Goal: Check status: Check status

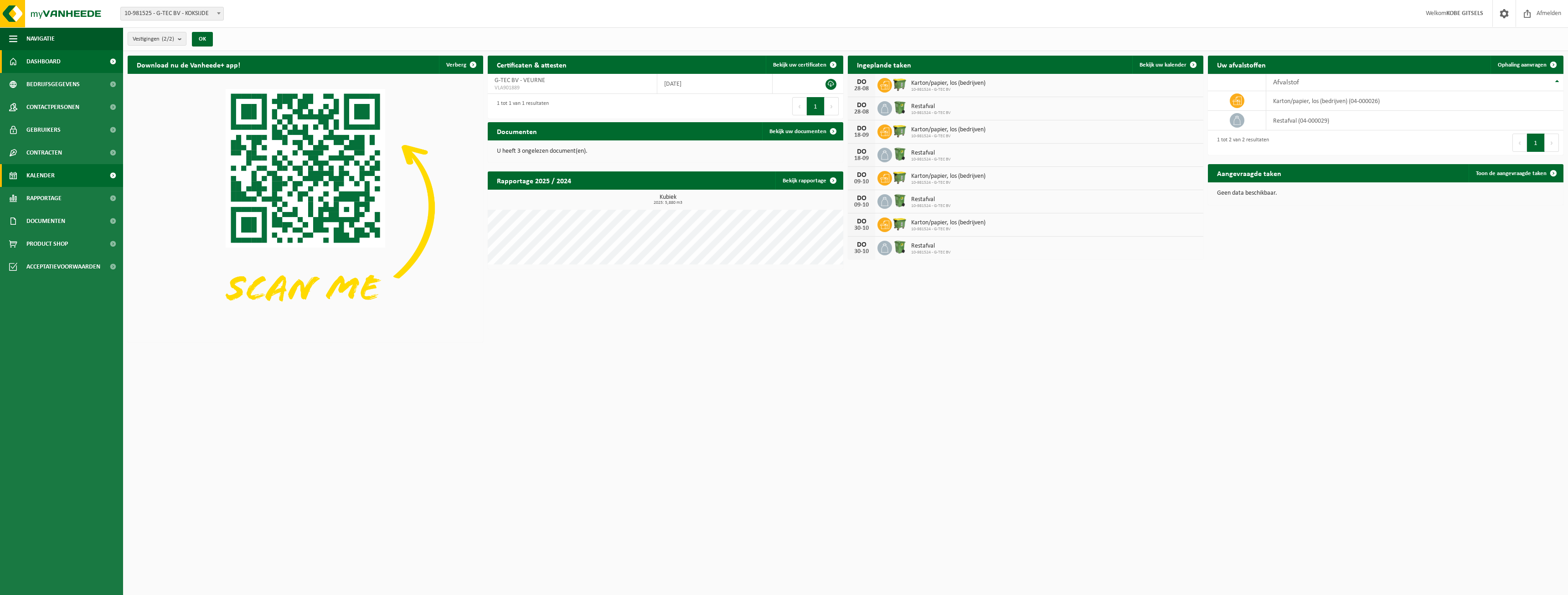
click at [63, 172] on link "Kalender" at bounding box center [62, 175] width 123 height 22
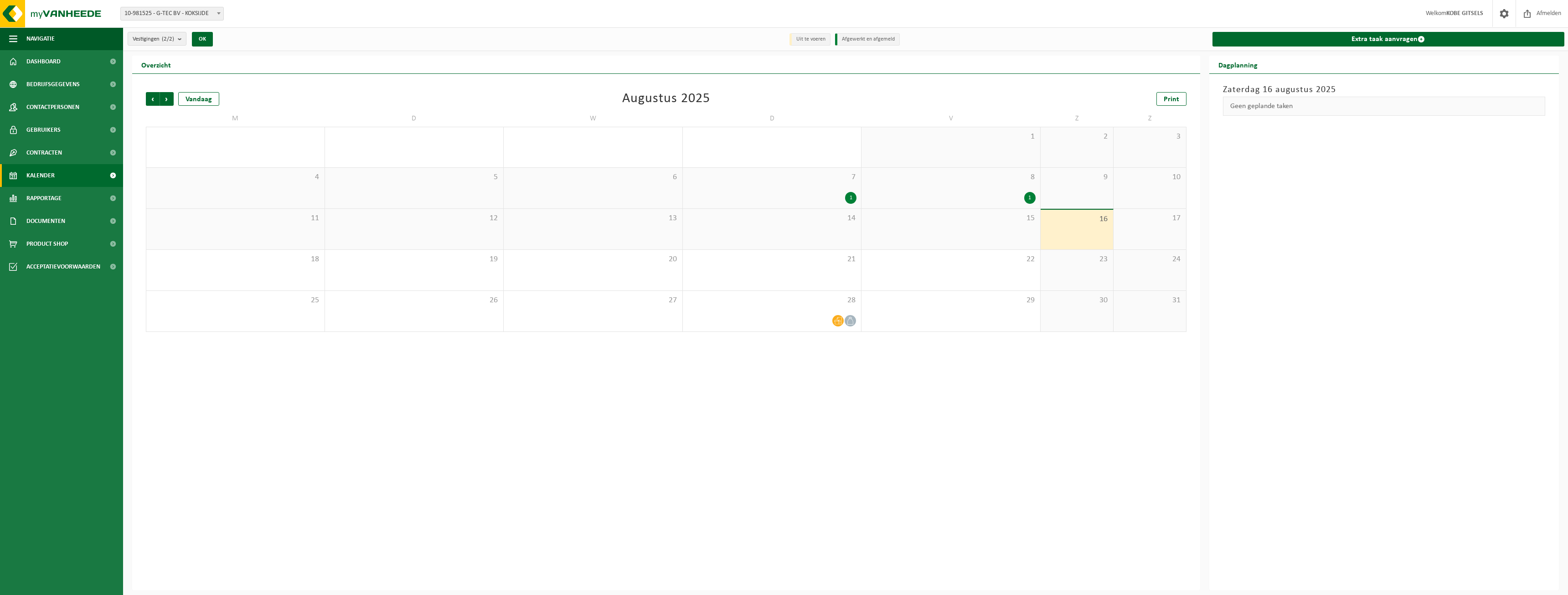
click at [974, 195] on div "1" at bounding box center [951, 198] width 170 height 12
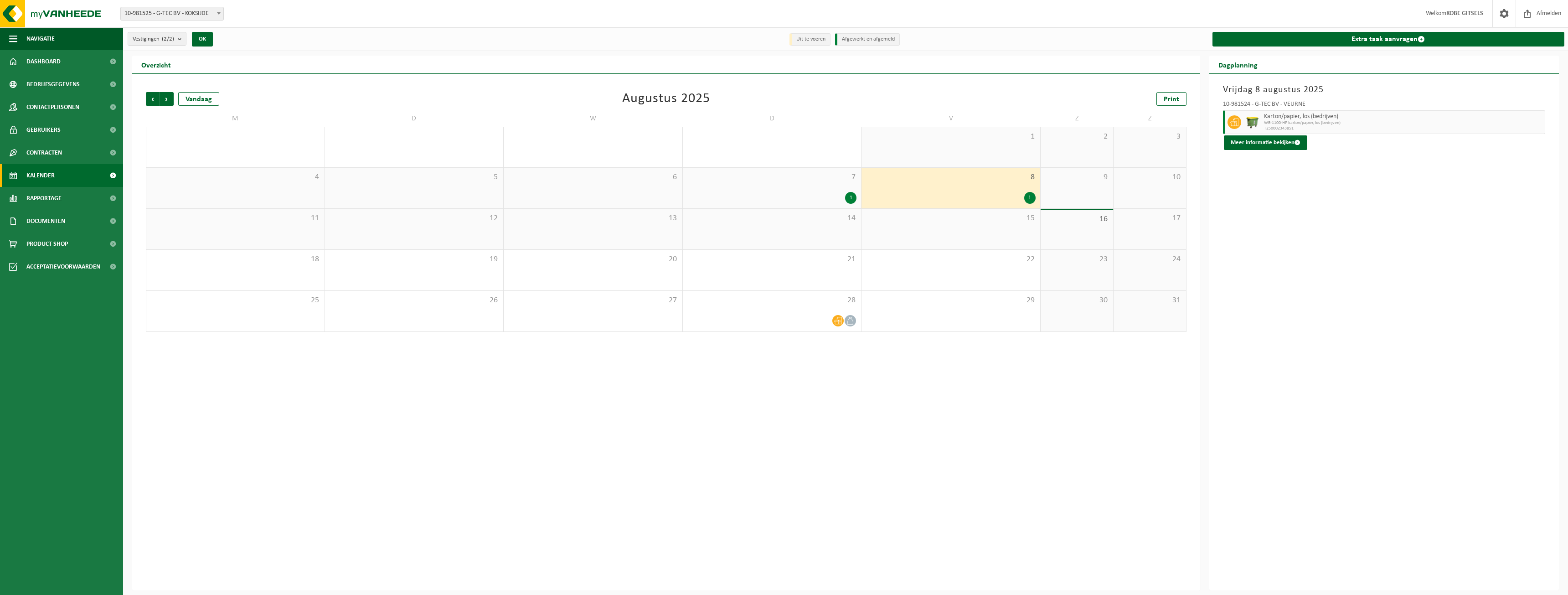
click at [761, 178] on span "7" at bounding box center [772, 177] width 170 height 10
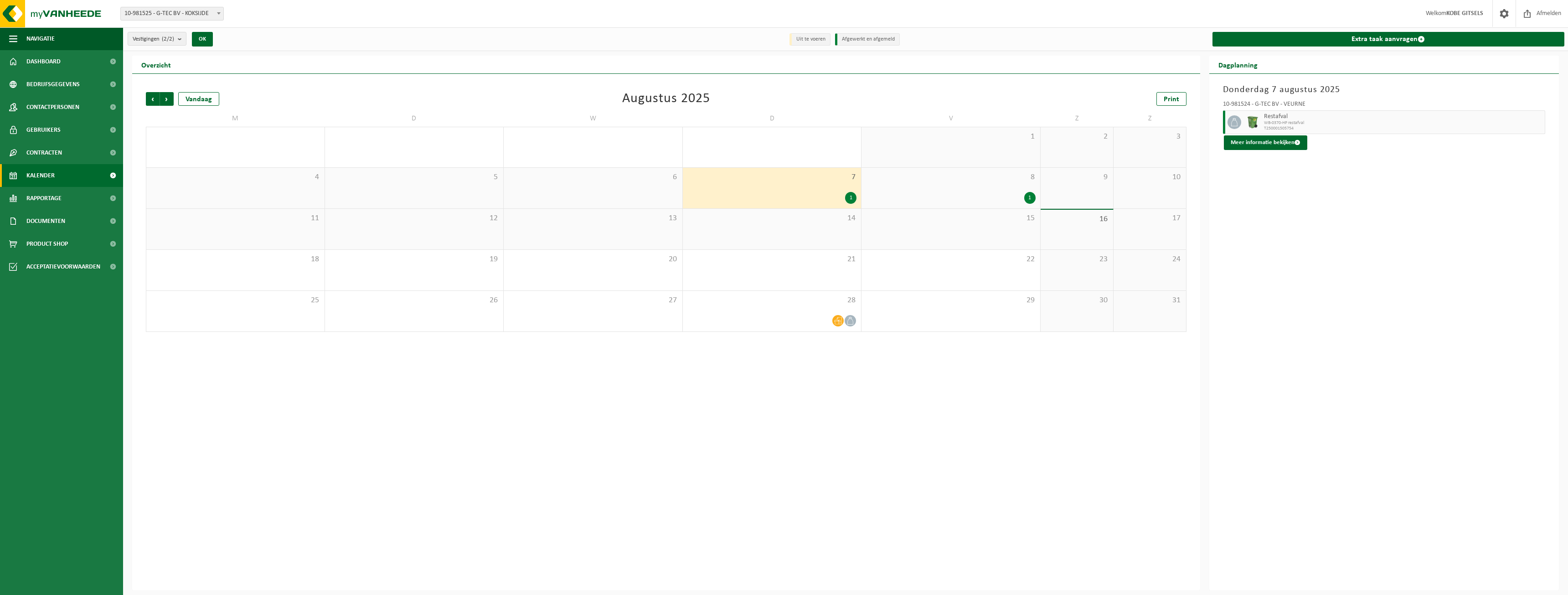
click at [870, 181] on span "8" at bounding box center [951, 177] width 170 height 10
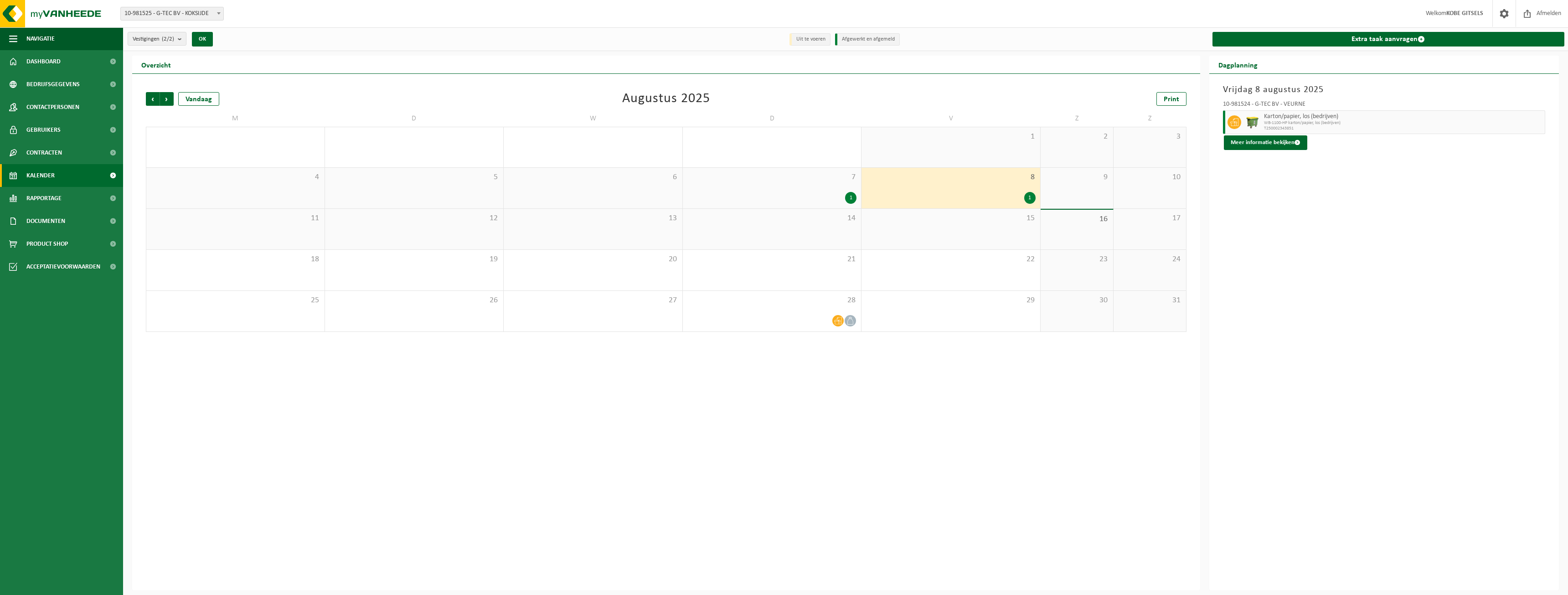
click at [780, 178] on span "7" at bounding box center [772, 177] width 170 height 10
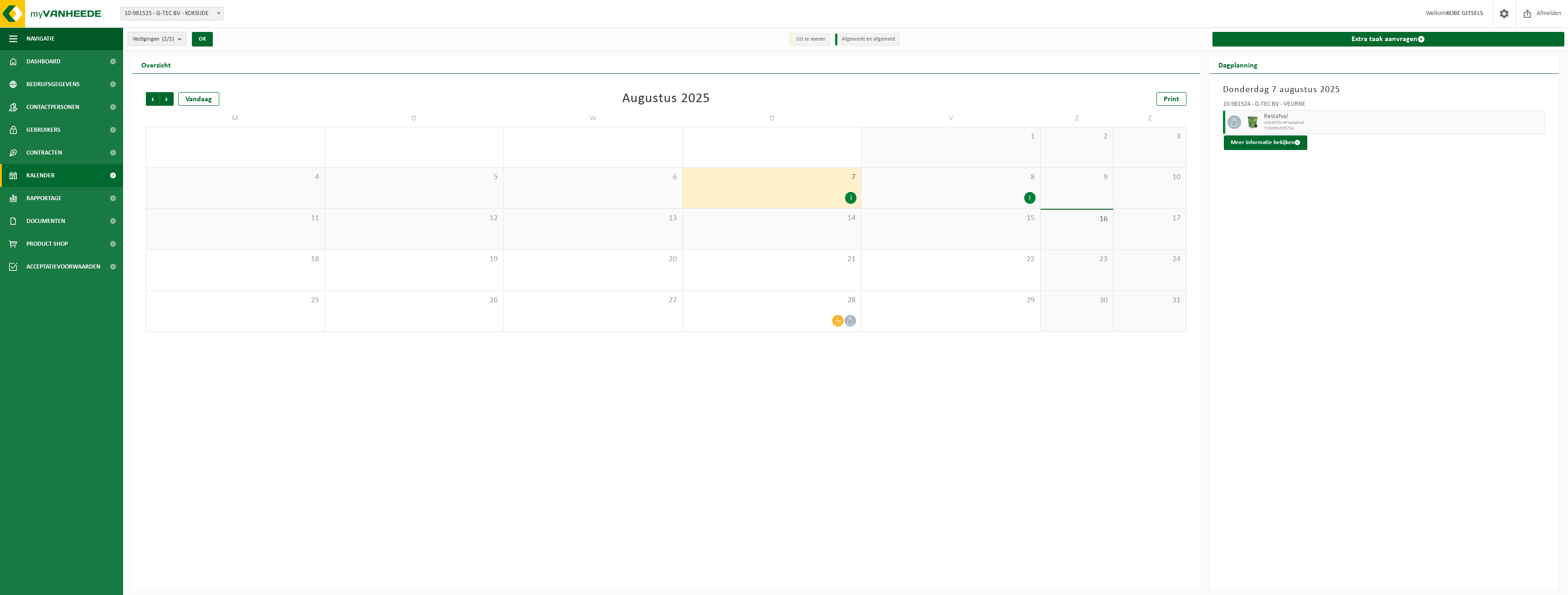
click at [858, 181] on div "7 1" at bounding box center [772, 188] width 179 height 40
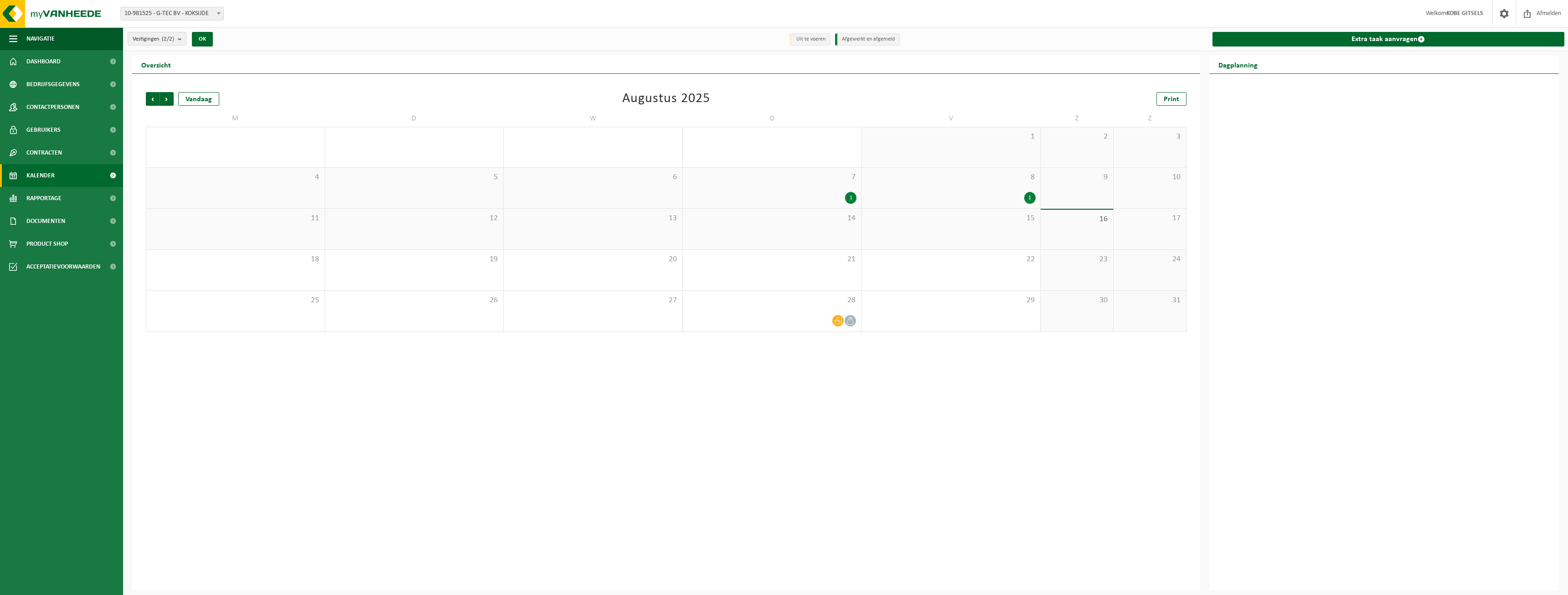
click at [902, 197] on div "1" at bounding box center [951, 198] width 170 height 12
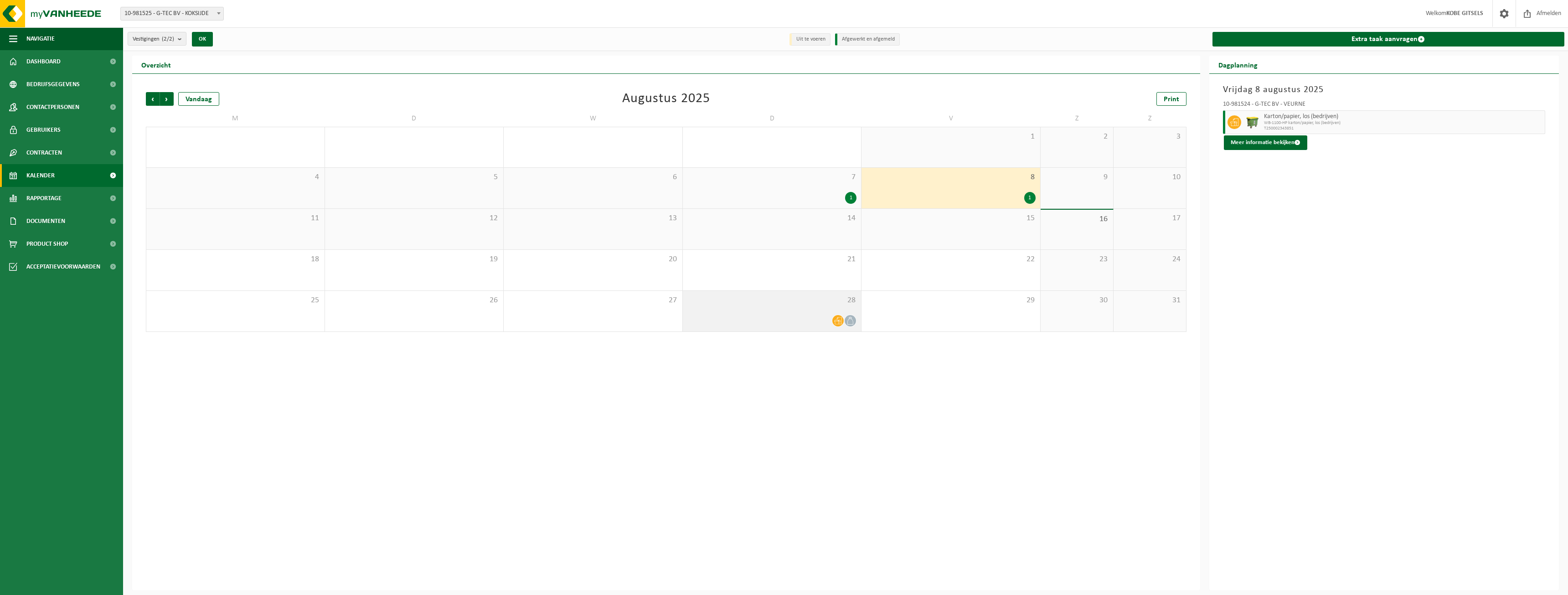
click at [832, 306] on div "28" at bounding box center [772, 311] width 179 height 40
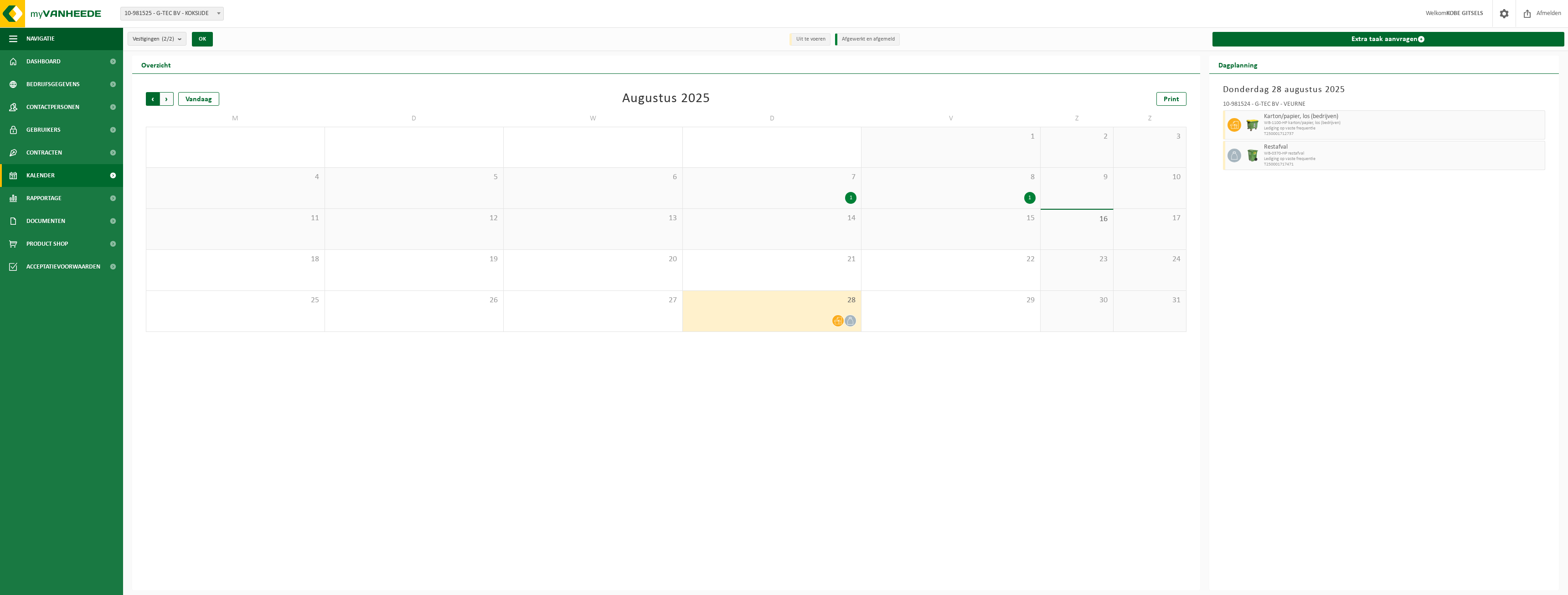
click at [169, 98] on span "Volgende" at bounding box center [166, 98] width 13 height 13
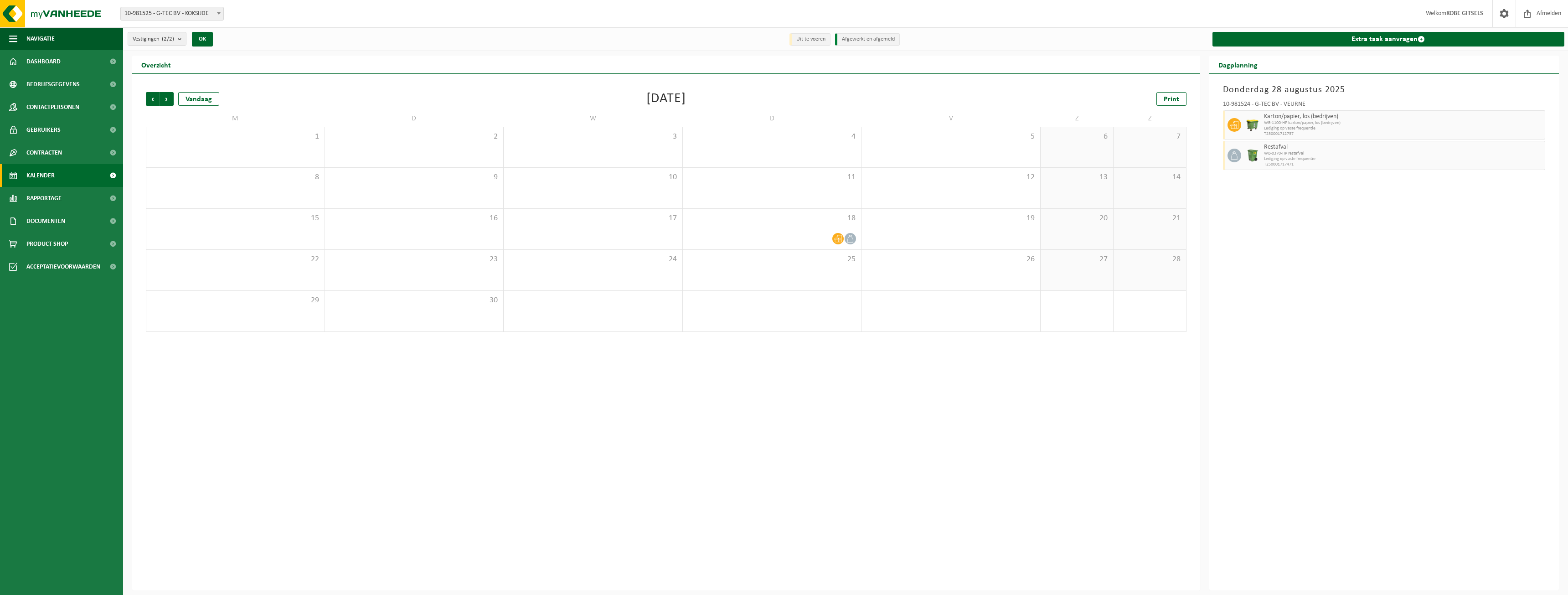
click at [169, 98] on span "Volgende" at bounding box center [166, 98] width 13 height 13
click at [156, 89] on div "Vorige Volgende Vandaag Januari 2026 Print M D W D V Z Z 29 30 31 1 2 3 4 5 6 7…" at bounding box center [666, 212] width 1050 height 258
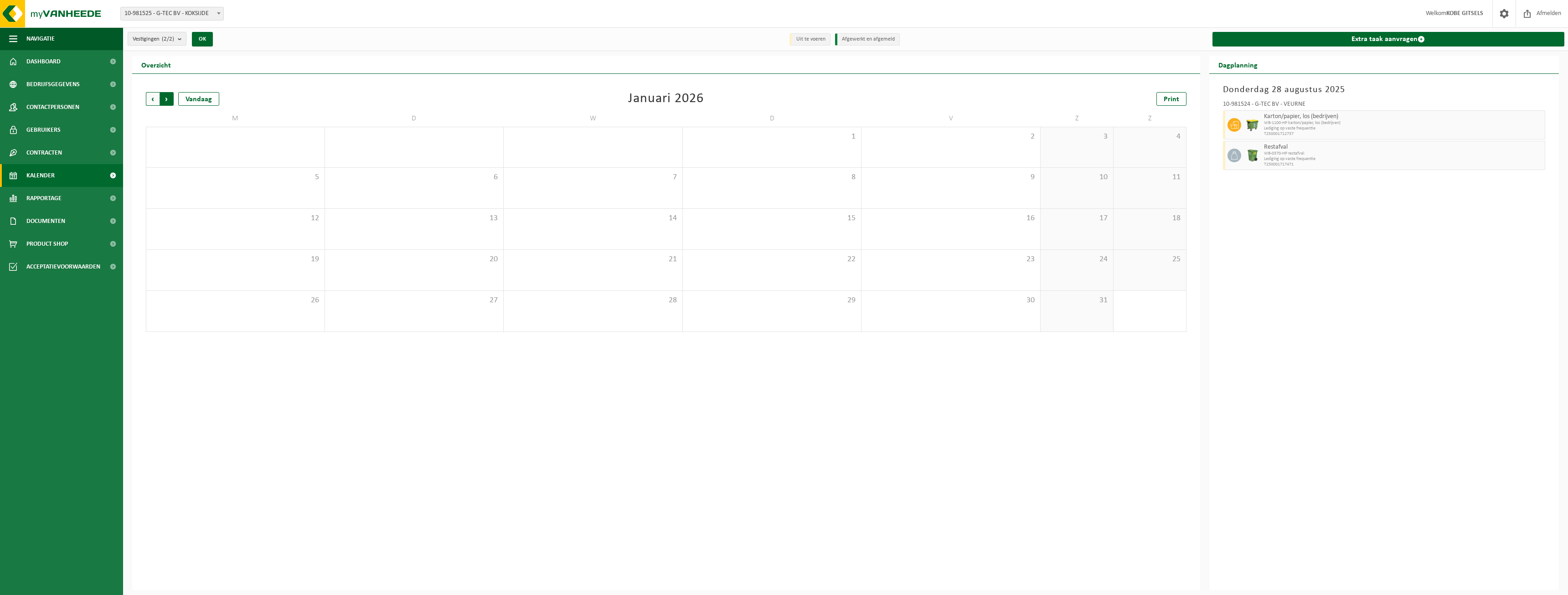
click at [154, 96] on span "Vorige" at bounding box center [152, 98] width 13 height 13
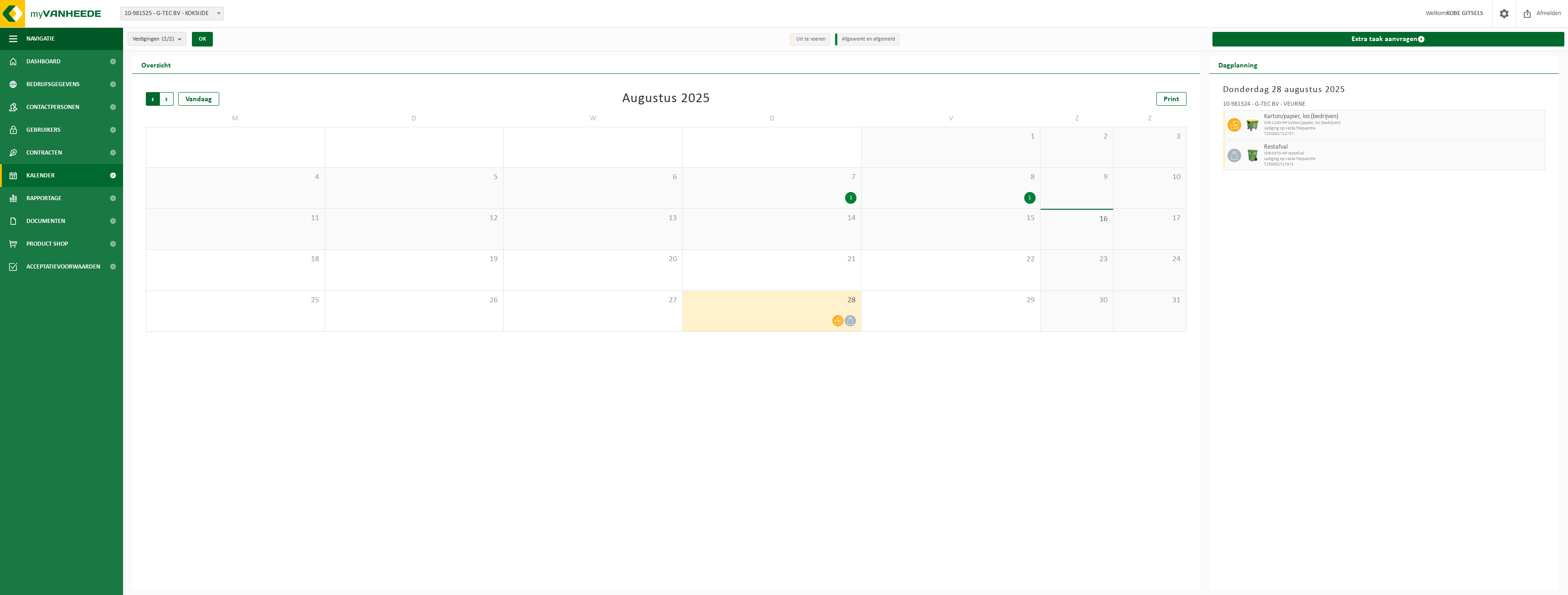
click at [168, 98] on span "Volgende" at bounding box center [166, 98] width 13 height 13
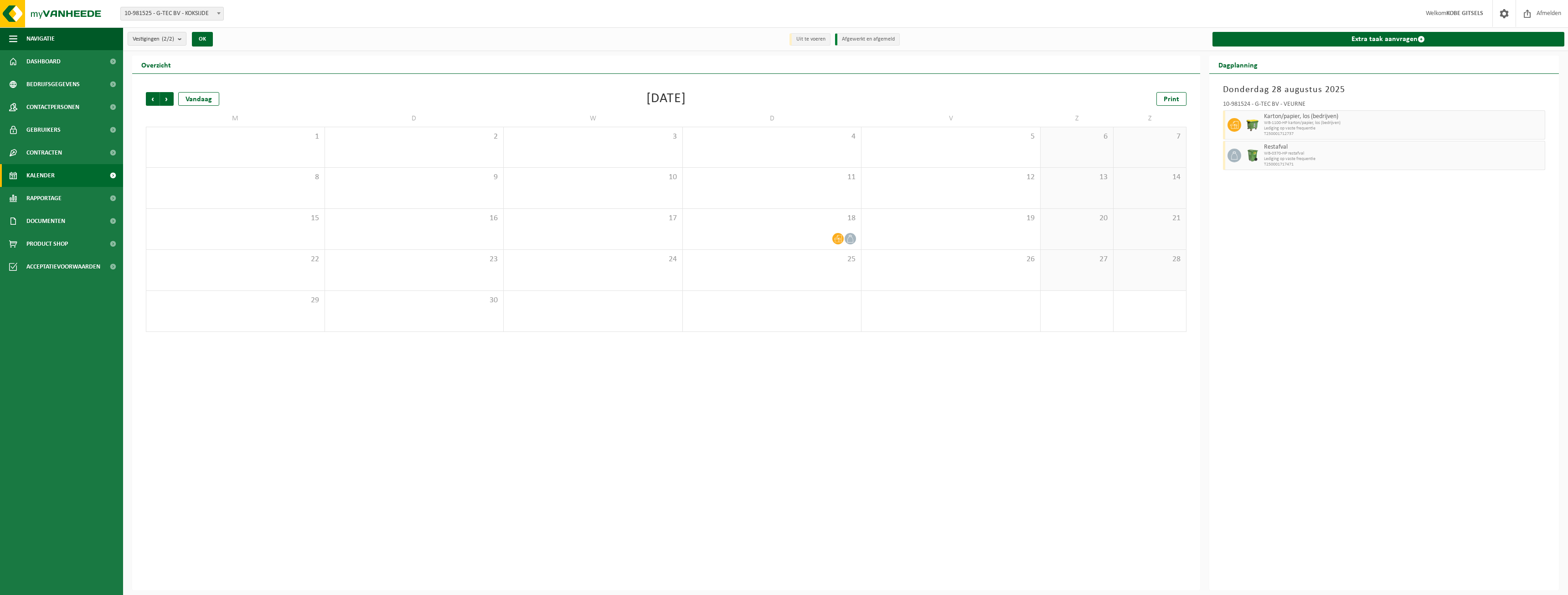
click at [168, 98] on span "Volgende" at bounding box center [166, 98] width 13 height 13
